Goal: Transaction & Acquisition: Purchase product/service

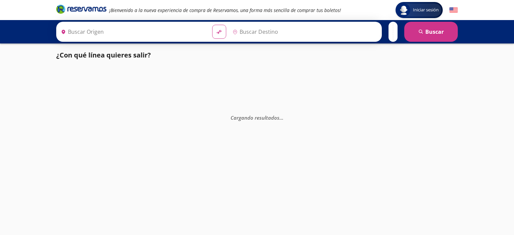
type input "[GEOGRAPHIC_DATA], [GEOGRAPHIC_DATA]"
type input "Santiago de Querétaro, [GEOGRAPHIC_DATA]"
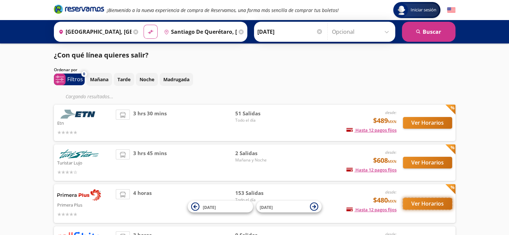
click at [415, 204] on button "Ver Horarios" at bounding box center [427, 204] width 49 height 12
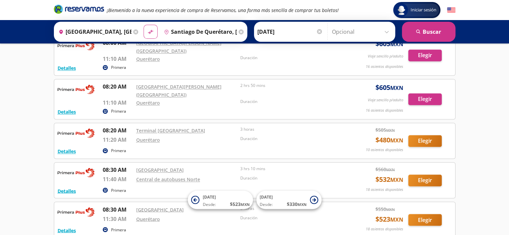
scroll to position [1111, 0]
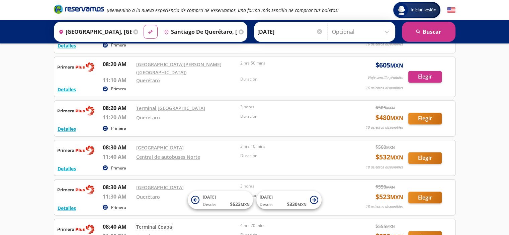
click at [149, 223] on link "Terminal Coapa" at bounding box center [154, 226] width 36 height 6
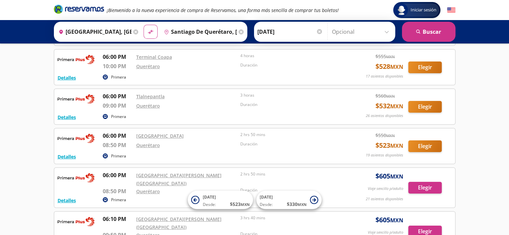
scroll to position [4938, 0]
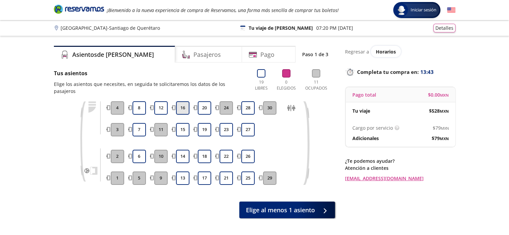
click at [183, 101] on button "16" at bounding box center [182, 107] width 13 height 13
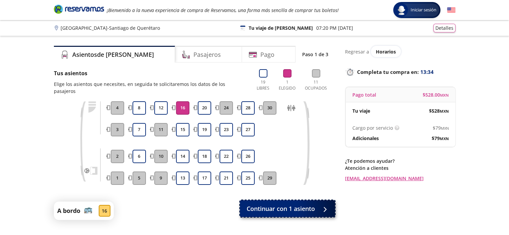
click at [277, 204] on span "Continuar con 1 asiento" at bounding box center [281, 208] width 68 height 9
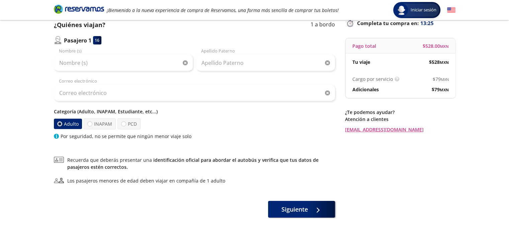
scroll to position [62, 0]
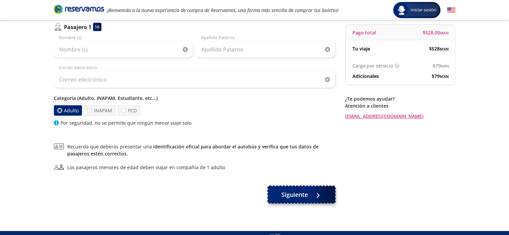
click at [289, 195] on span "Siguiente" at bounding box center [294, 194] width 26 height 9
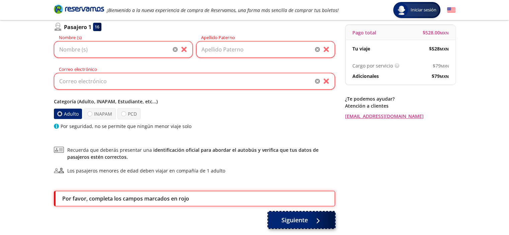
scroll to position [100, 0]
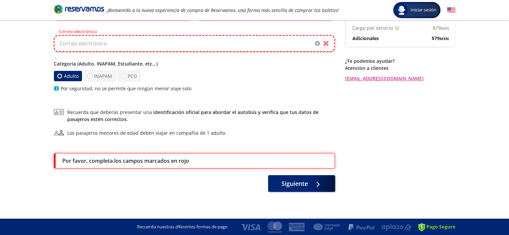
click at [131, 41] on input "Correo electrónico" at bounding box center [194, 43] width 281 height 17
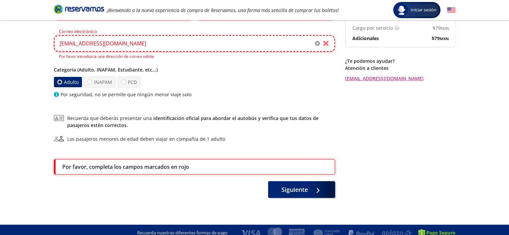
scroll to position [98, 0]
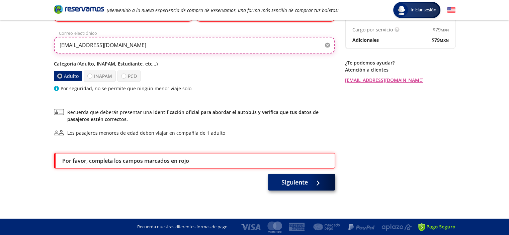
type input "[EMAIL_ADDRESS][DOMAIN_NAME]"
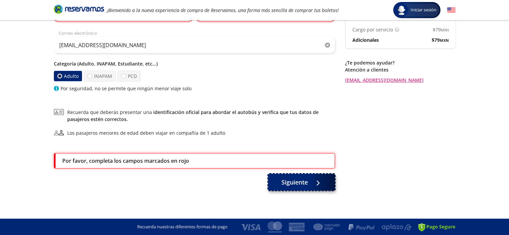
click at [294, 180] on span "Siguiente" at bounding box center [294, 182] width 26 height 9
click at [299, 183] on span "Siguiente" at bounding box center [294, 182] width 26 height 9
click at [316, 183] on div at bounding box center [316, 182] width 10 height 8
click at [202, 161] on div "Por favor, completa los campos marcados en rojo" at bounding box center [195, 161] width 266 height 8
click at [65, 76] on label "Adulto" at bounding box center [68, 76] width 28 height 10
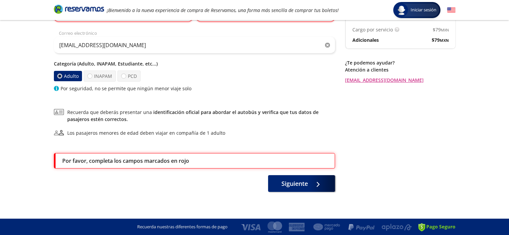
click at [62, 76] on input "Adulto" at bounding box center [59, 76] width 4 height 4
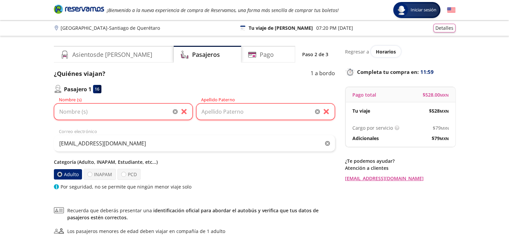
scroll to position [0, 0]
click at [94, 111] on input "Nombre (s)" at bounding box center [123, 111] width 139 height 17
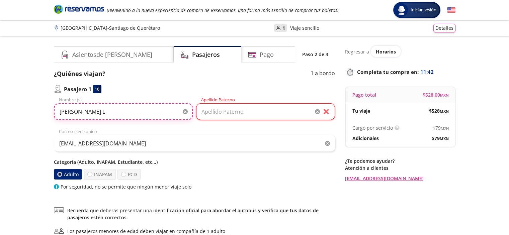
type input "[PERSON_NAME] L"
click at [212, 115] on input "Apellido Paterno" at bounding box center [265, 111] width 139 height 17
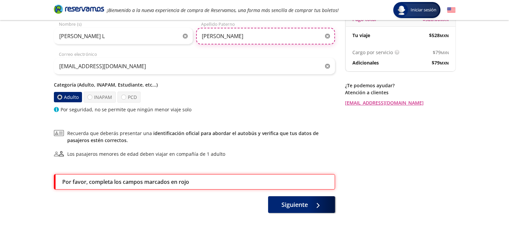
scroll to position [97, 0]
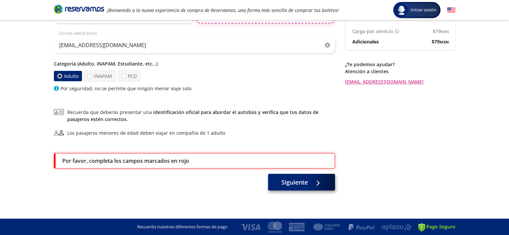
type input "[PERSON_NAME]"
click at [320, 182] on icon at bounding box center [316, 183] width 5 height 5
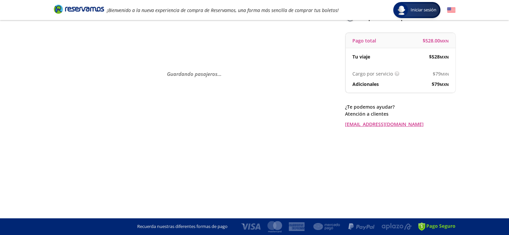
scroll to position [0, 0]
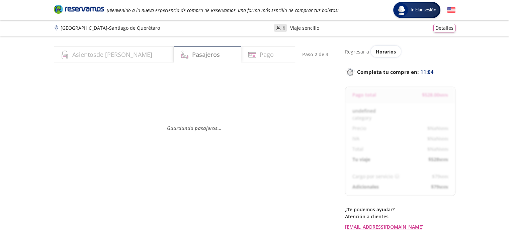
select select "MX"
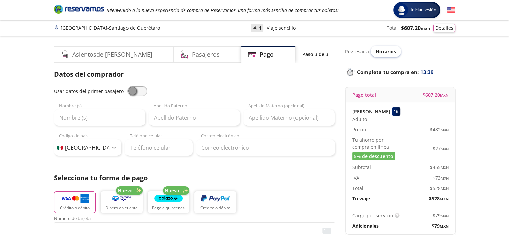
click at [378, 52] on span "Horarios" at bounding box center [386, 52] width 20 height 6
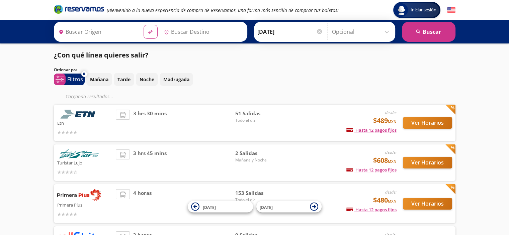
type input "[GEOGRAPHIC_DATA], [GEOGRAPHIC_DATA]"
type input "Santiago de Querétaro, [GEOGRAPHIC_DATA]"
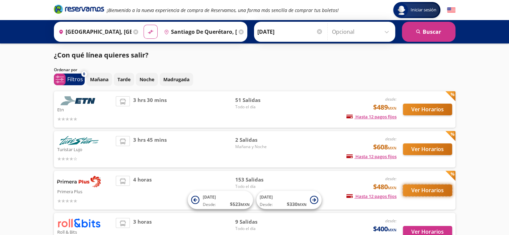
click at [421, 190] on button "Ver Horarios" at bounding box center [427, 191] width 49 height 12
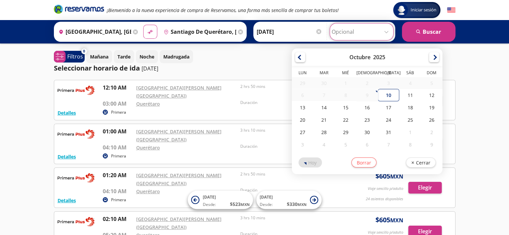
click at [385, 32] on input "Opcional" at bounding box center [362, 31] width 60 height 17
click at [410, 95] on div "11" at bounding box center [409, 95] width 21 height 12
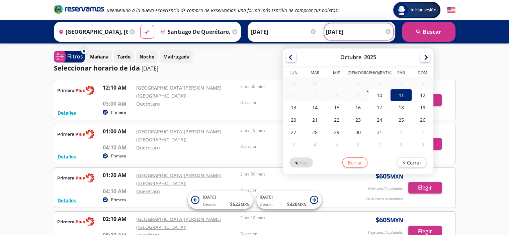
click at [367, 35] on input "[DATE]" at bounding box center [359, 31] width 66 height 17
click at [421, 95] on div "12" at bounding box center [422, 95] width 21 height 12
type input "[DATE]"
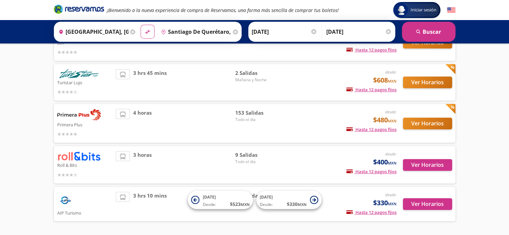
scroll to position [93, 0]
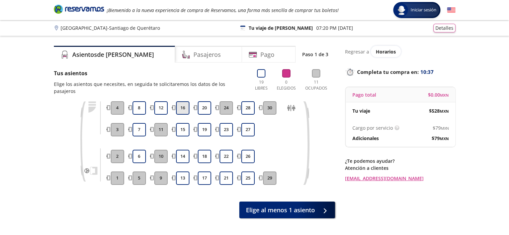
click at [184, 101] on button "16" at bounding box center [182, 107] width 13 height 13
